Goal: Task Accomplishment & Management: Complete application form

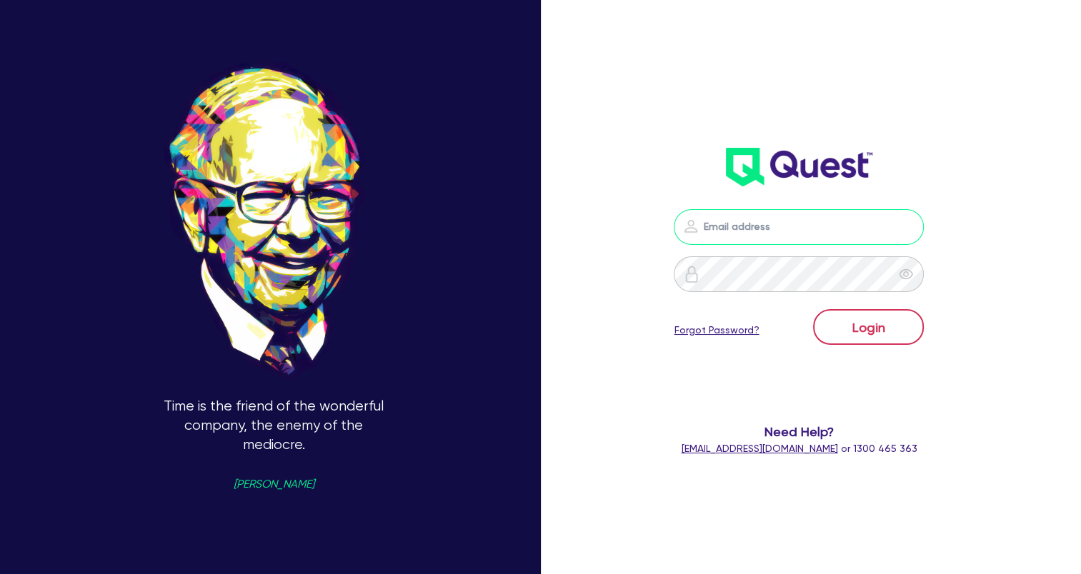
type input "[EMAIL_ADDRESS][DOMAIN_NAME]"
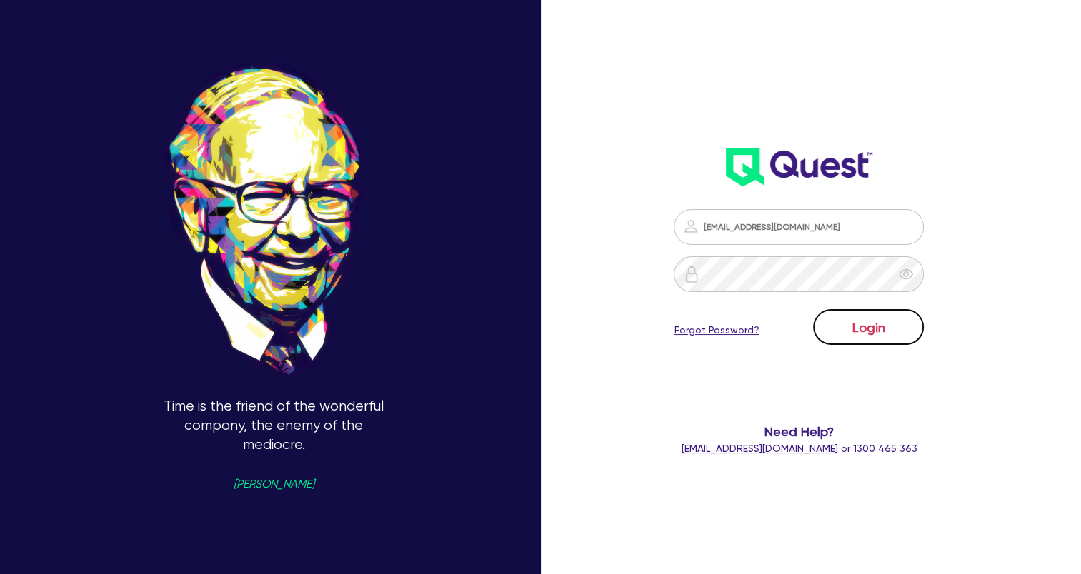
click at [866, 331] on button "Login" at bounding box center [868, 327] width 111 height 36
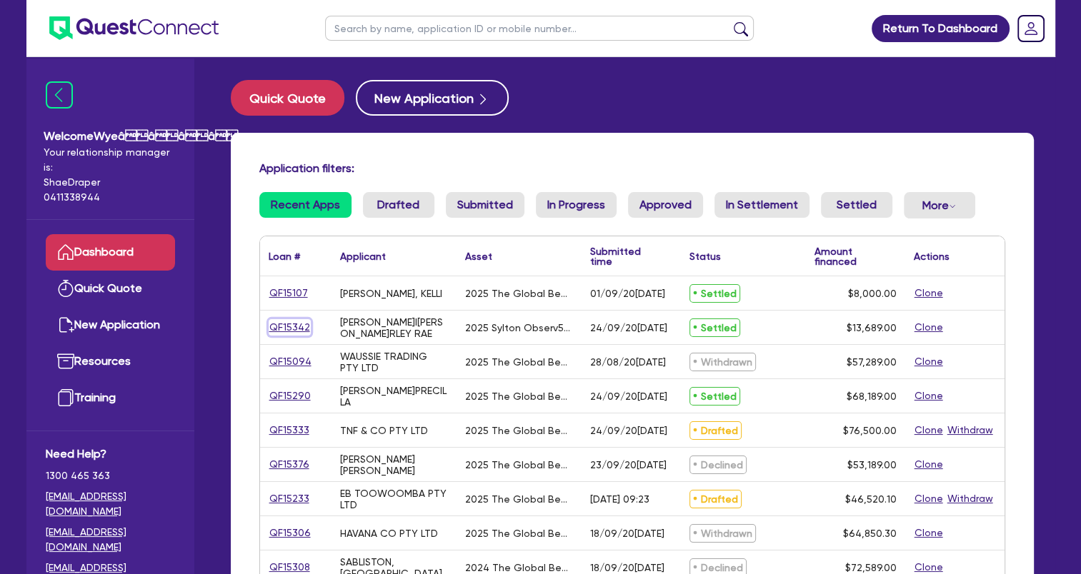
click at [289, 329] on link "QF15342" at bounding box center [290, 327] width 42 height 16
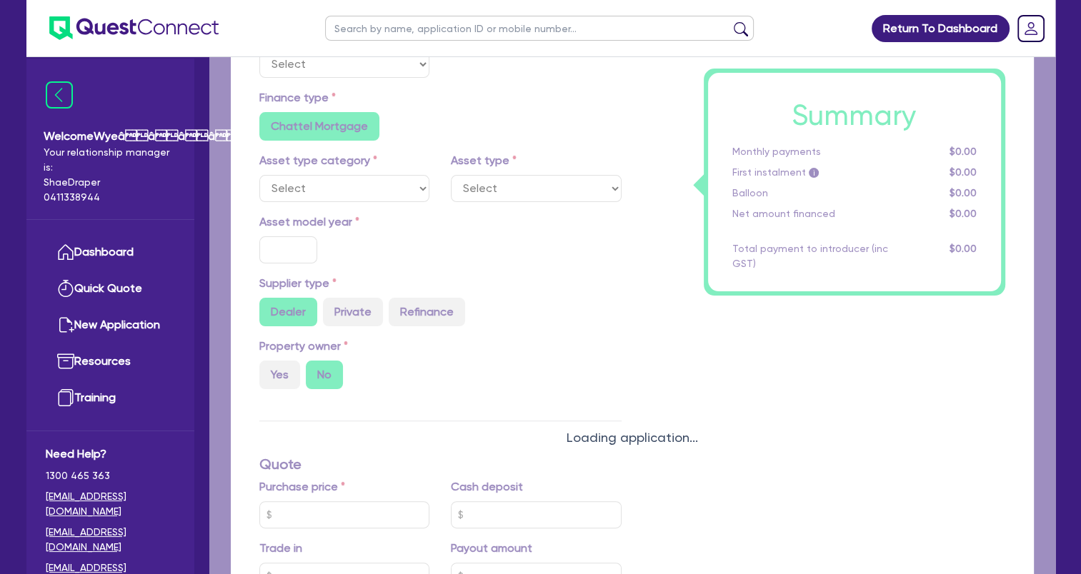
select select "Quest Finance - Own Book"
select select "TERTIARY_ASSETS"
type input "2025"
type input "18,689"
type input "5,000"
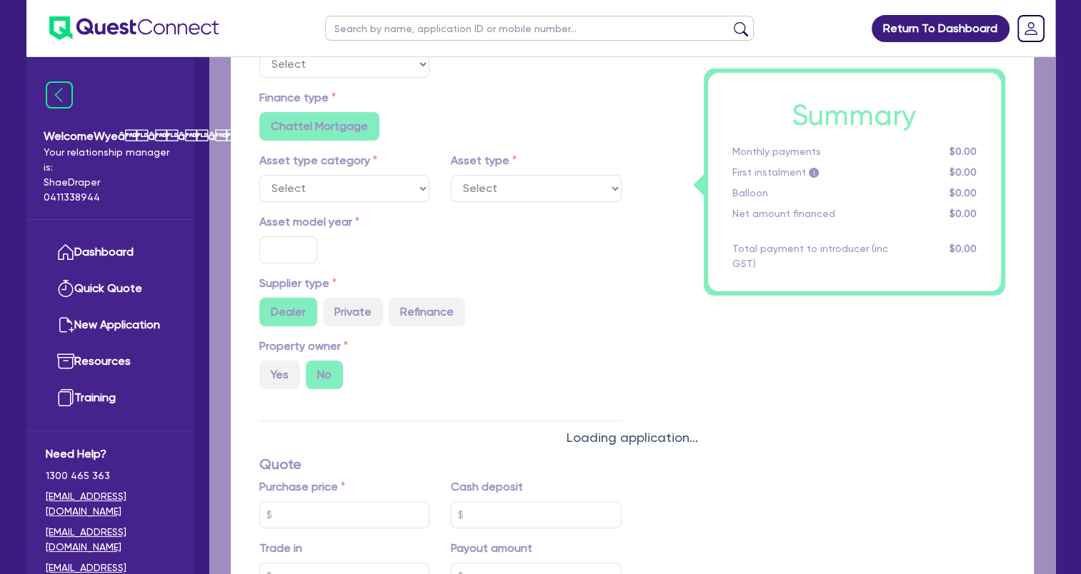
type input "8"
type input "1,095.12"
type input "17.95"
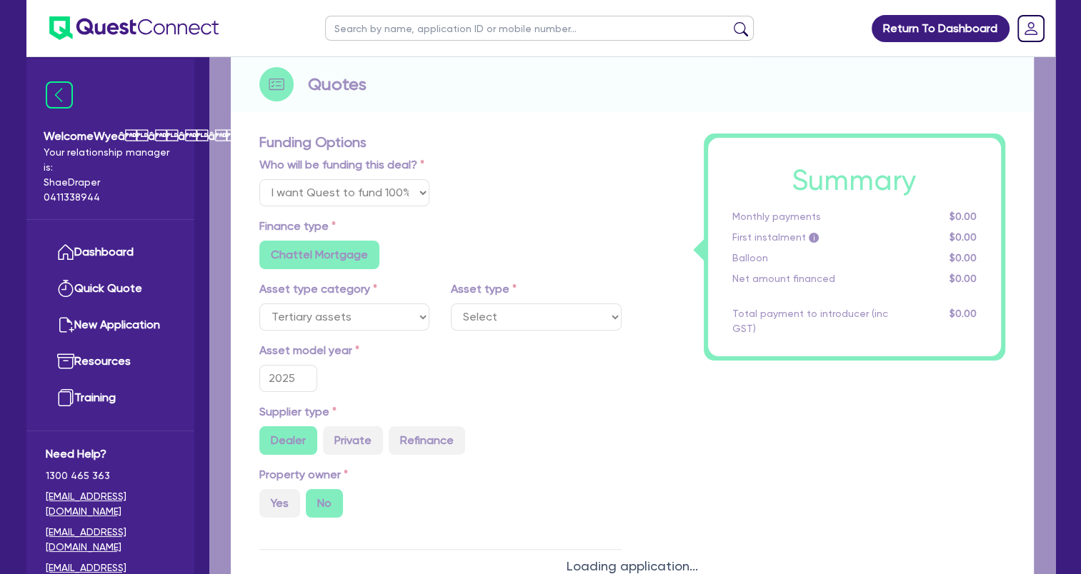
select select "BEAUTY_EQUIPMENT"
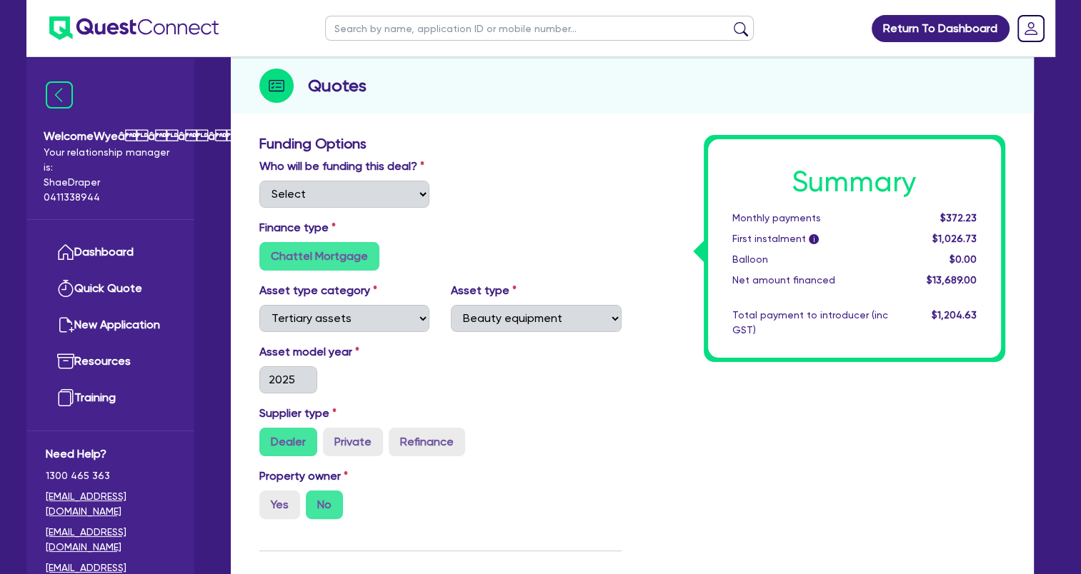
scroll to position [1, 0]
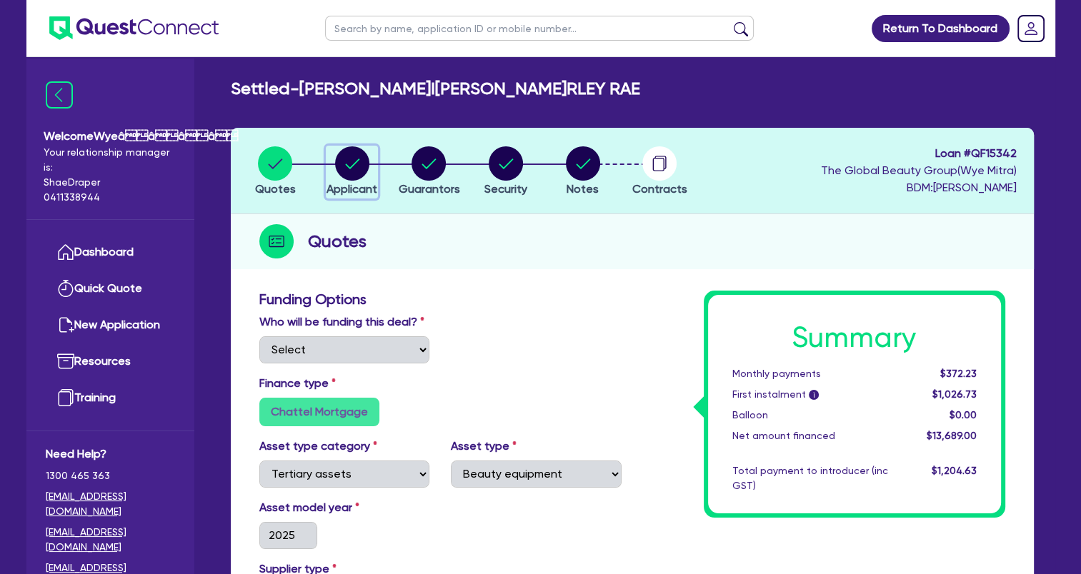
click at [366, 166] on circle "button" at bounding box center [352, 163] width 34 height 34
select select "SOLE_TRADER"
select select "HEALTH_BEAUTY"
select select "HAIR_BEAUTY_SALONS"
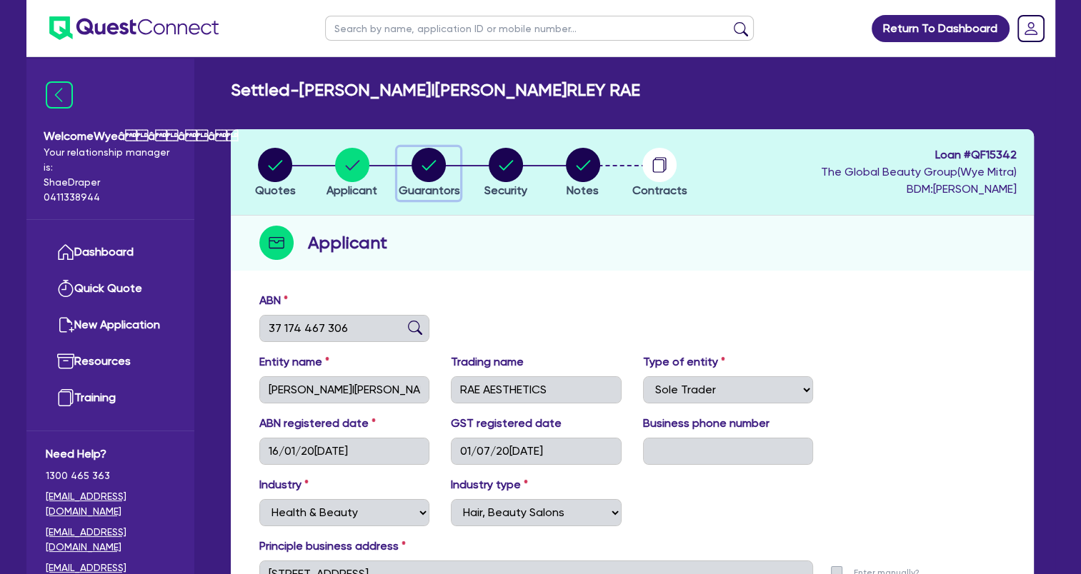
click at [425, 169] on circle "button" at bounding box center [429, 165] width 34 height 34
select select "MS"
select select "VIC"
select select "DE_FACTO"
select select "CASH"
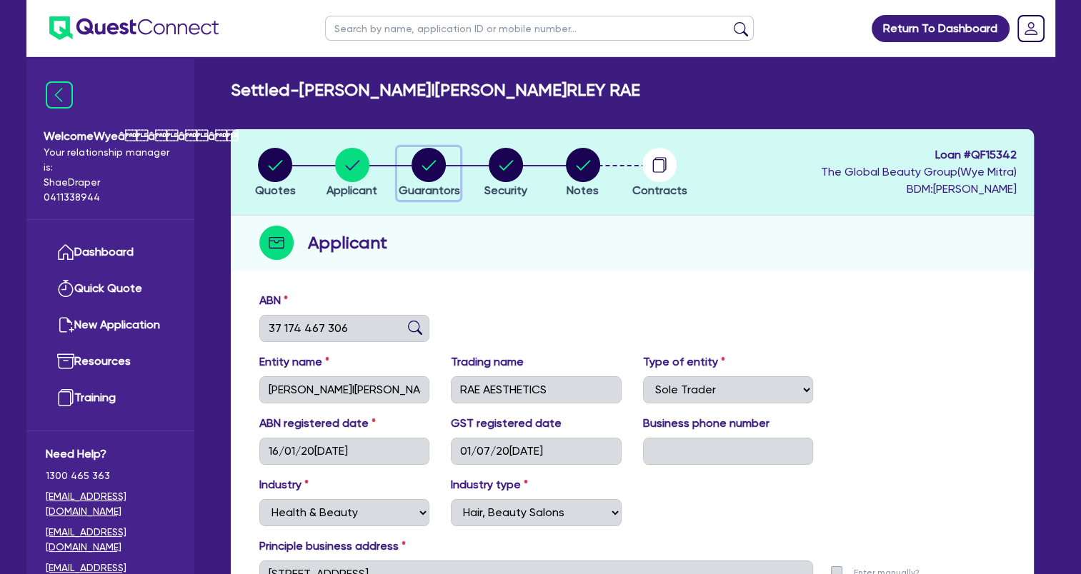
select select "OTHER"
select select "HOUSEHOLD_PERSONAL"
select select "OTHER"
select select "PROPERTY"
select select "VEHICLE"
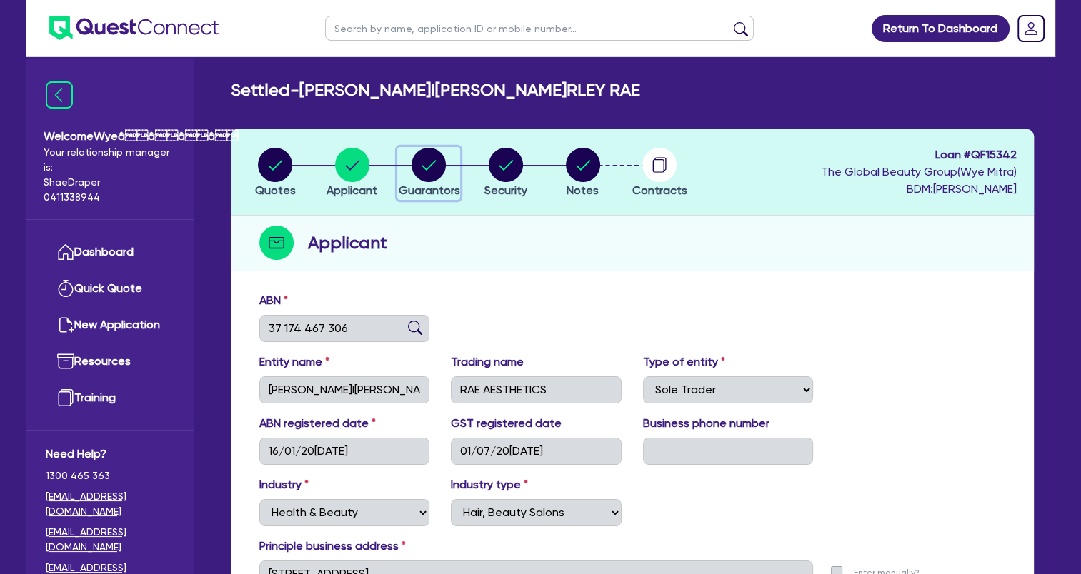
select select "MORTGAGE"
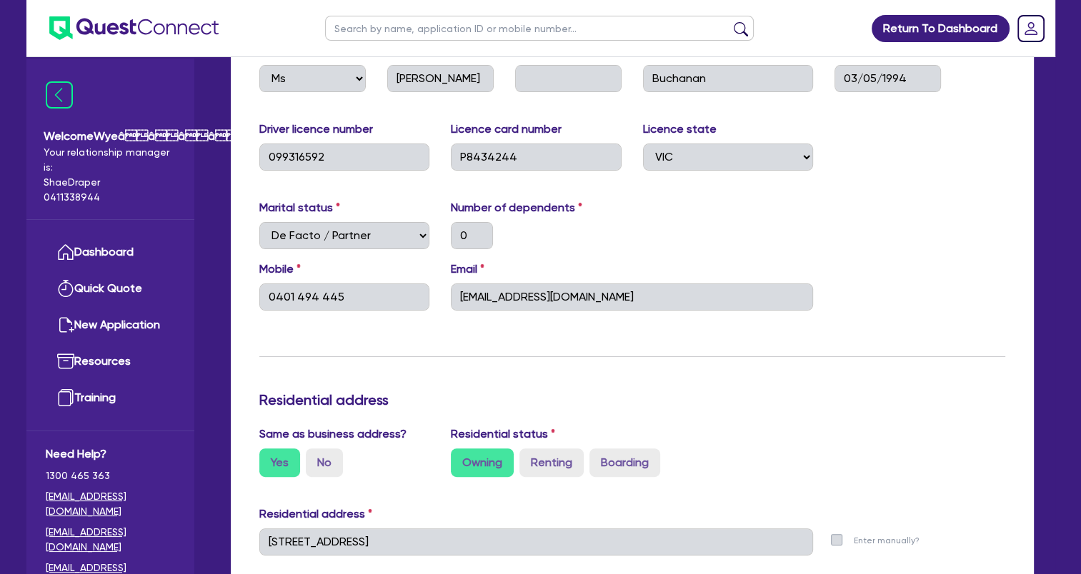
scroll to position [286, 0]
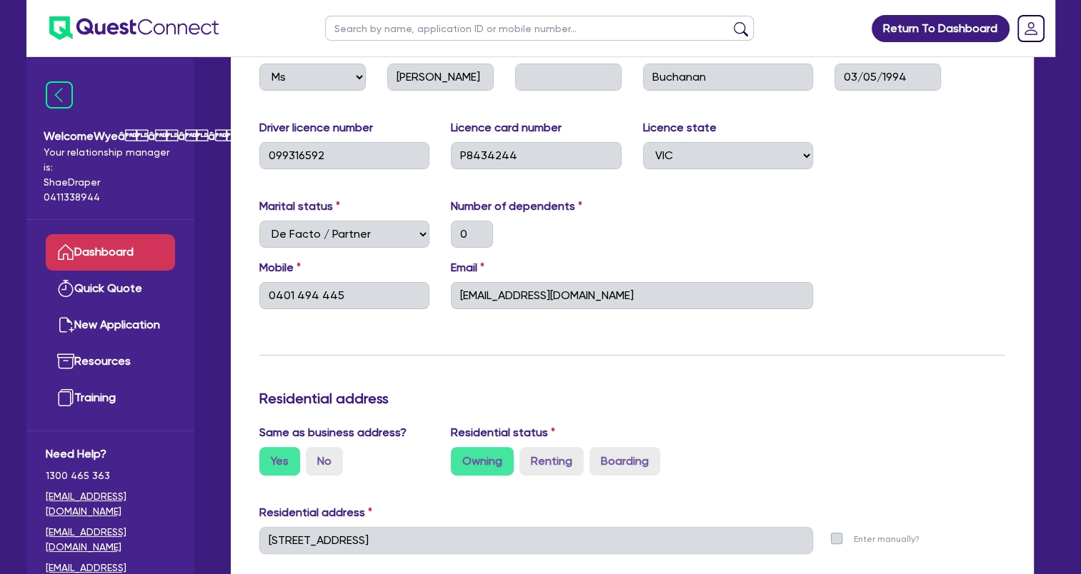
click at [139, 250] on link "Dashboard" at bounding box center [110, 252] width 129 height 36
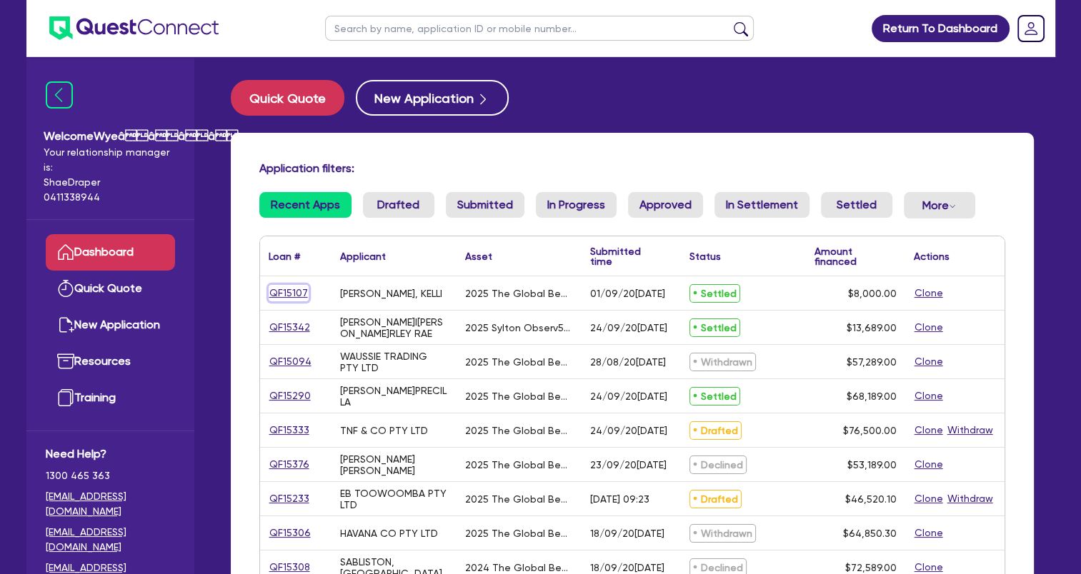
click at [281, 292] on link "QF15107" at bounding box center [289, 293] width 40 height 16
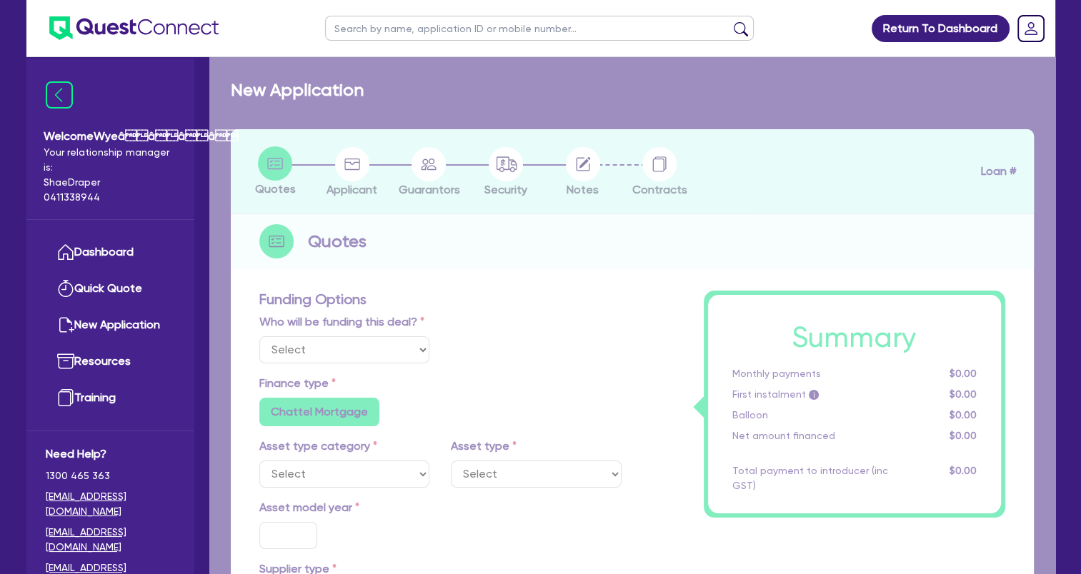
select select "Quest Finance - Own Book"
select select "TERTIARY_ASSETS"
type input "2025"
type input "10,000"
type input "2,000"
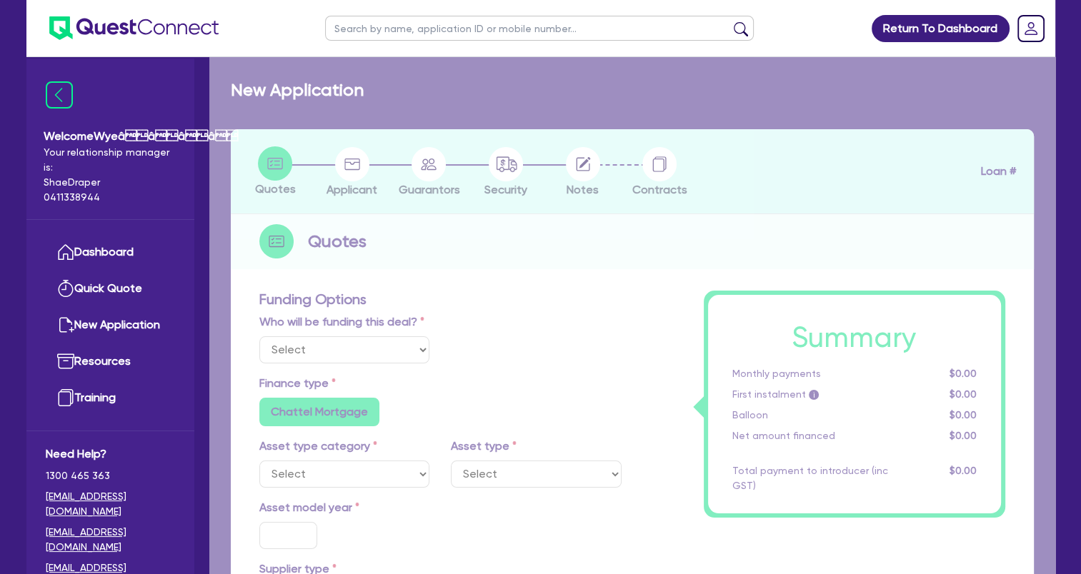
type input "4"
type input "320"
type input "17.95"
select select "BEAUTY_EQUIPMENT"
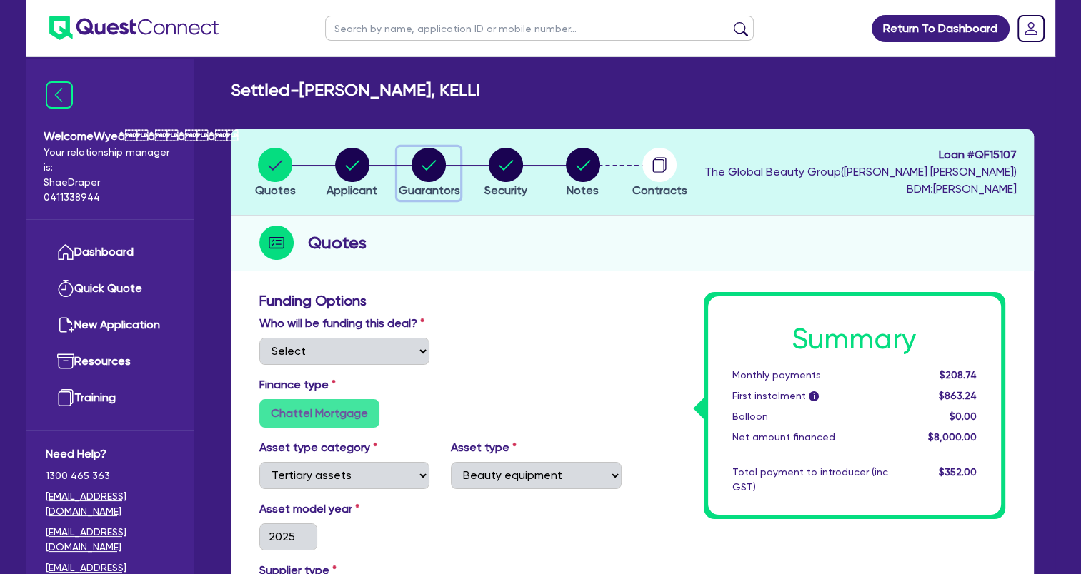
click at [434, 160] on circle "button" at bounding box center [429, 165] width 34 height 34
select select "MS"
select select "[GEOGRAPHIC_DATA]"
select select "DE_FACTO"
select select "[GEOGRAPHIC_DATA]"
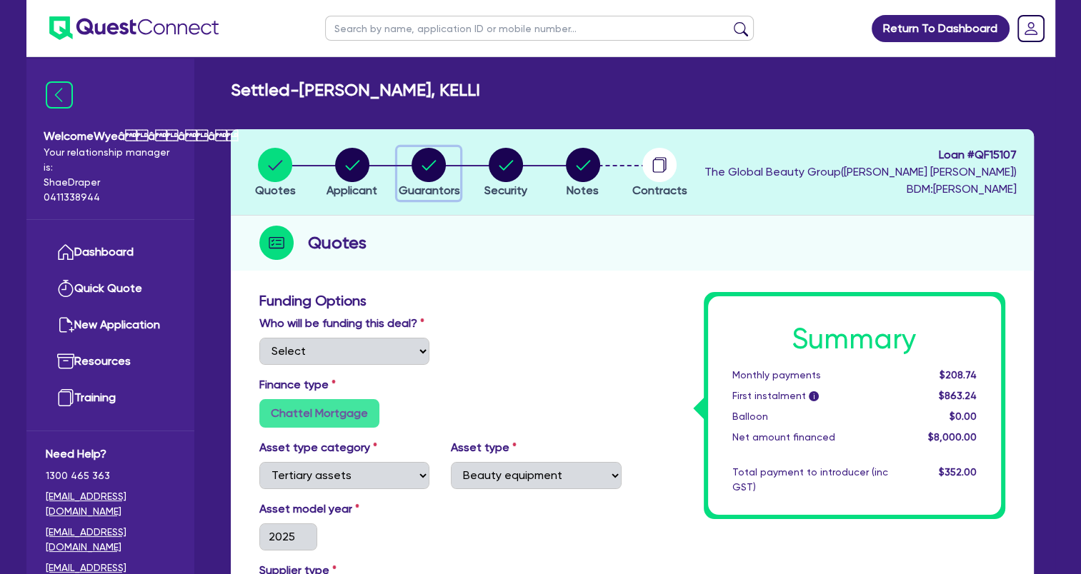
select select "CASH"
select select "HOUSEHOLD_PERSONAL"
select select "OTHER"
select select "VEHICLE_LOAN"
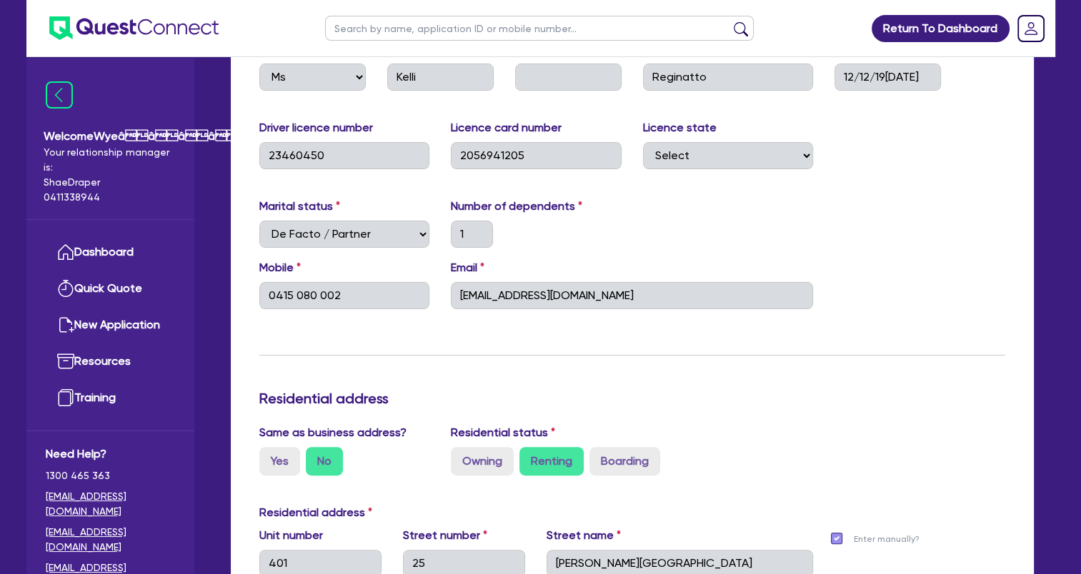
scroll to position [214, 0]
